Goal: Task Accomplishment & Management: Use online tool/utility

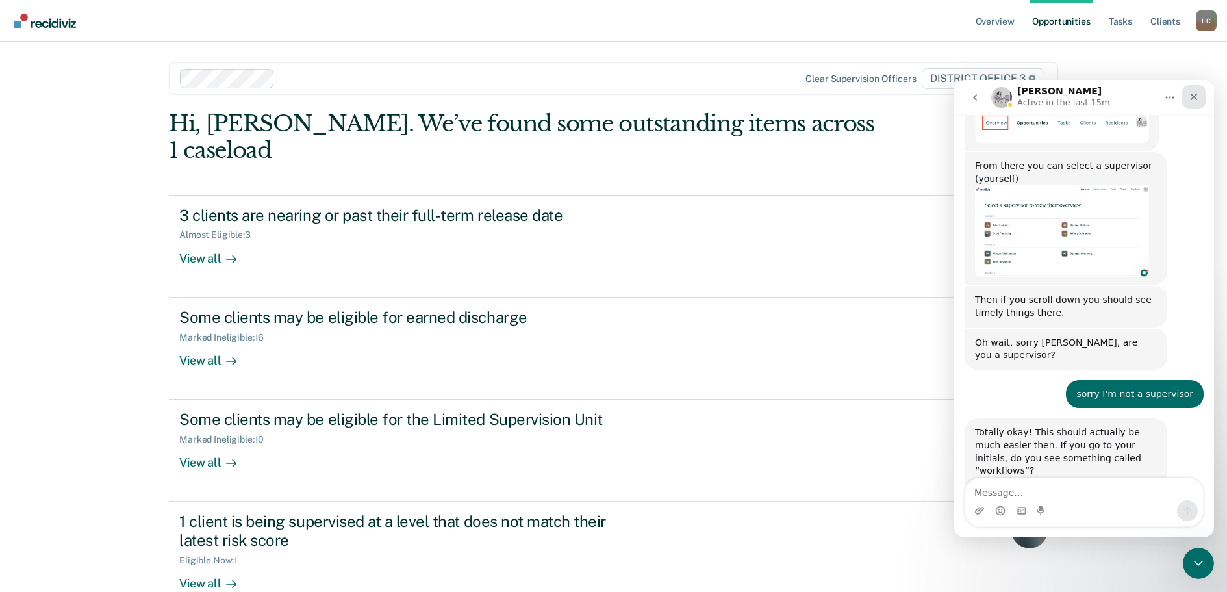
click at [1196, 94] on icon "Close" at bounding box center [1193, 97] width 7 height 7
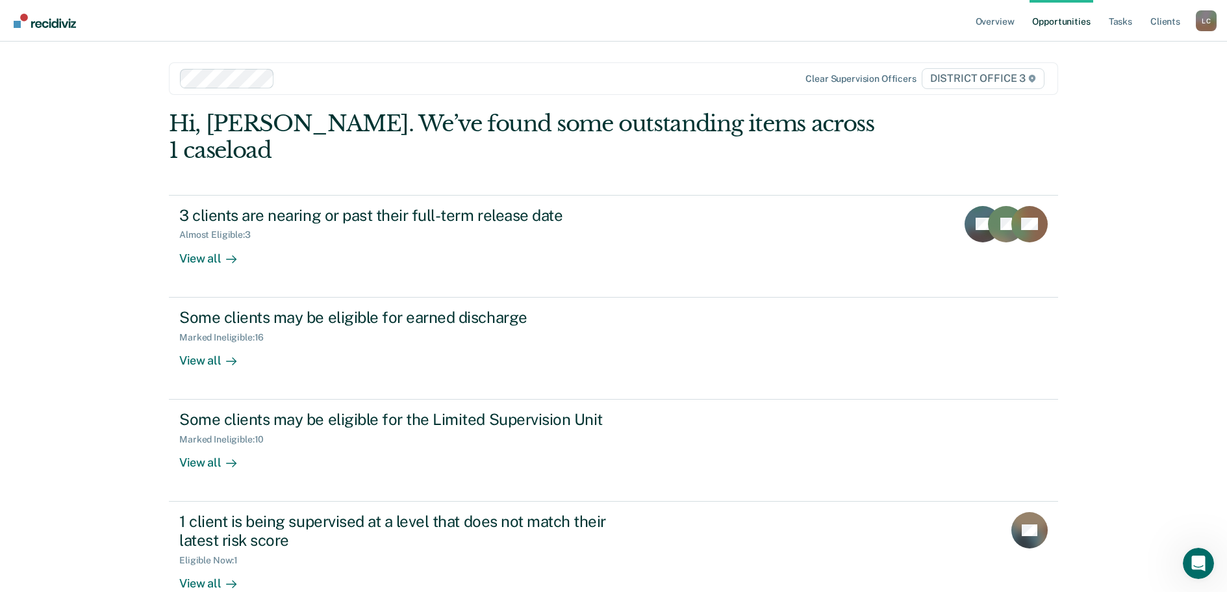
scroll to position [488, 0]
click at [1110, 18] on link "Tasks" at bounding box center [1120, 21] width 29 height 42
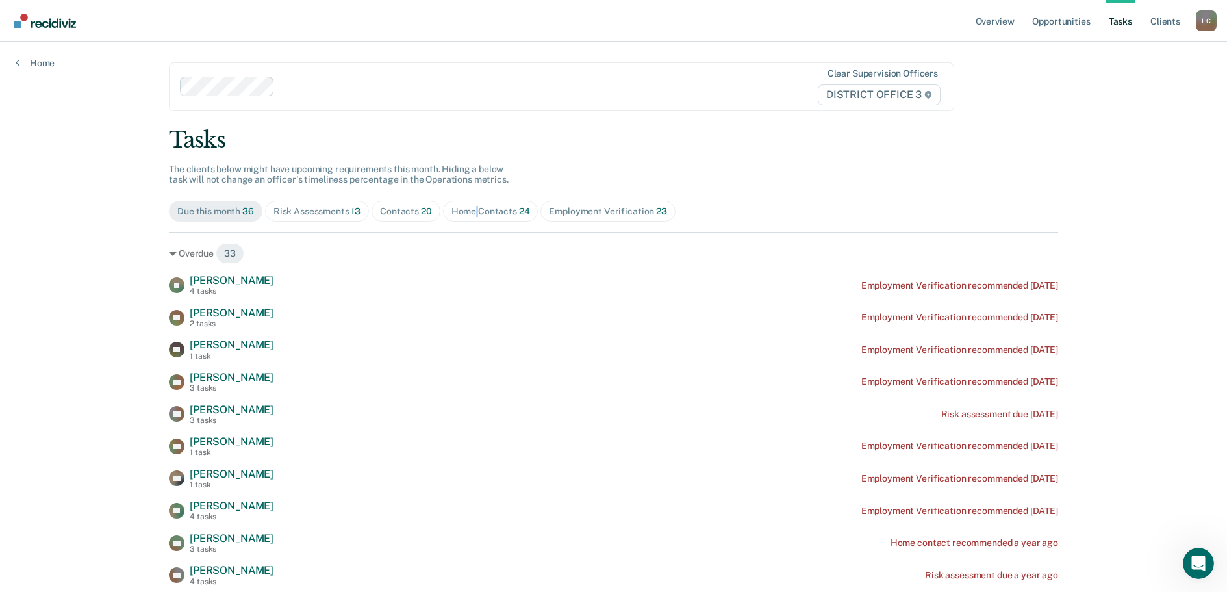
click at [472, 208] on div "Home Contacts 24" at bounding box center [490, 211] width 79 height 11
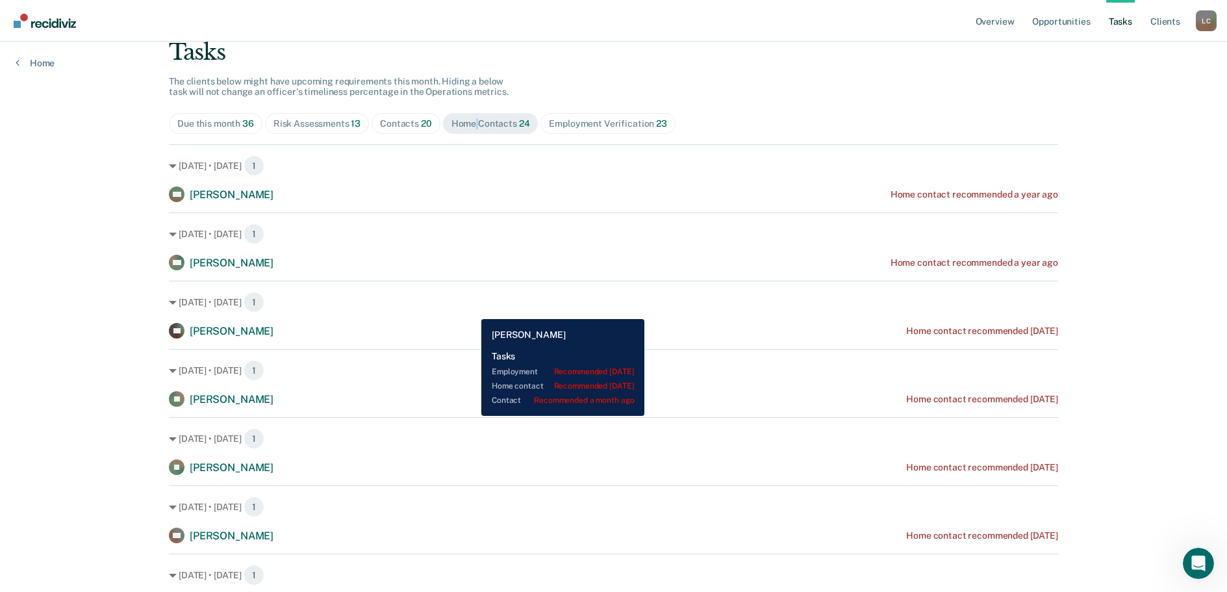
scroll to position [55, 0]
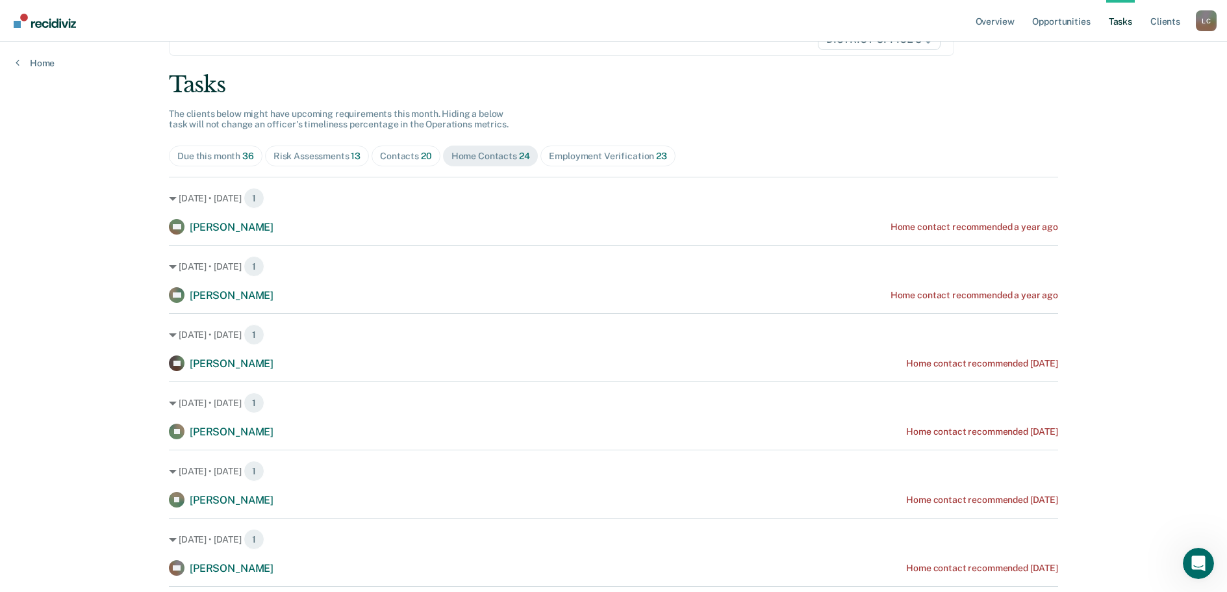
click at [318, 151] on div "Risk Assessments 13" at bounding box center [316, 156] width 87 height 11
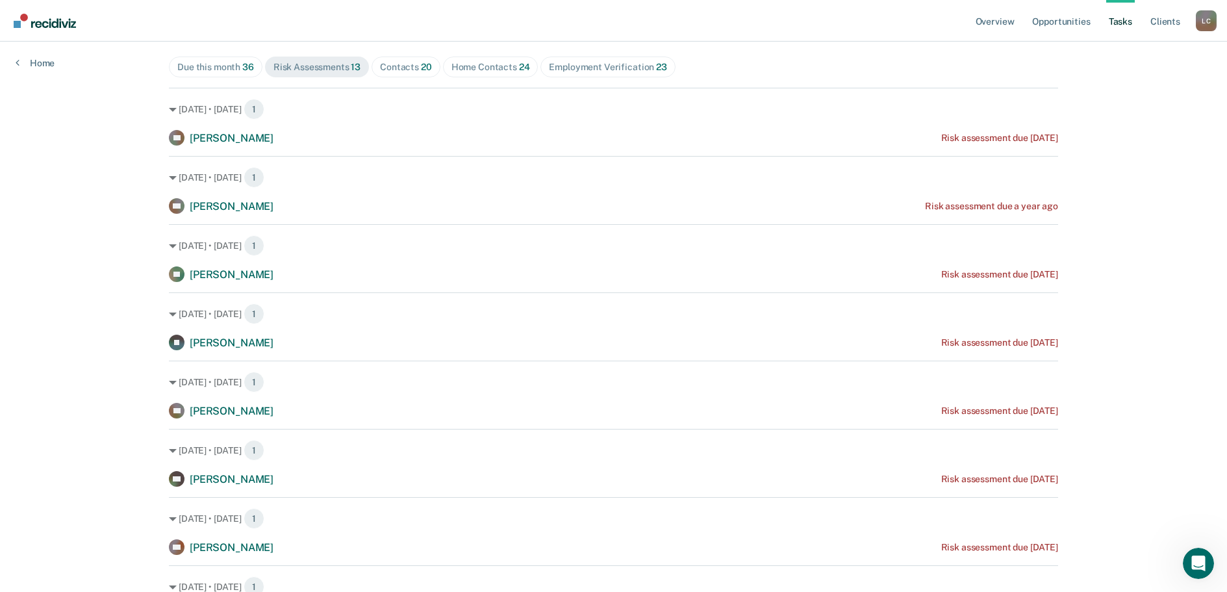
scroll to position [0, 0]
